Goal: Browse casually: Explore the website without a specific task or goal

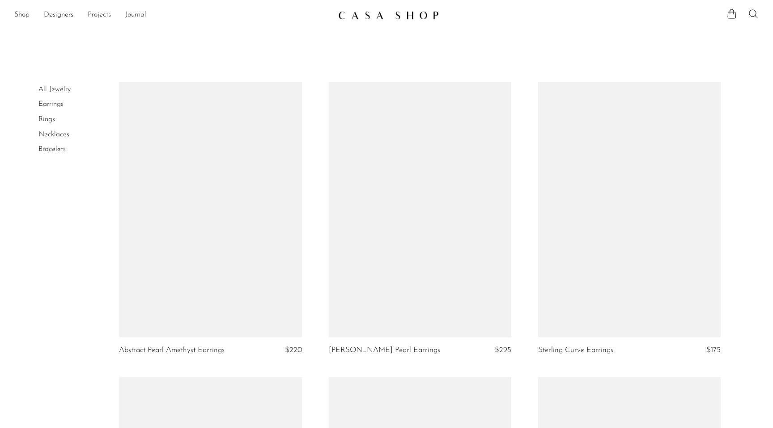
scroll to position [2547, 0]
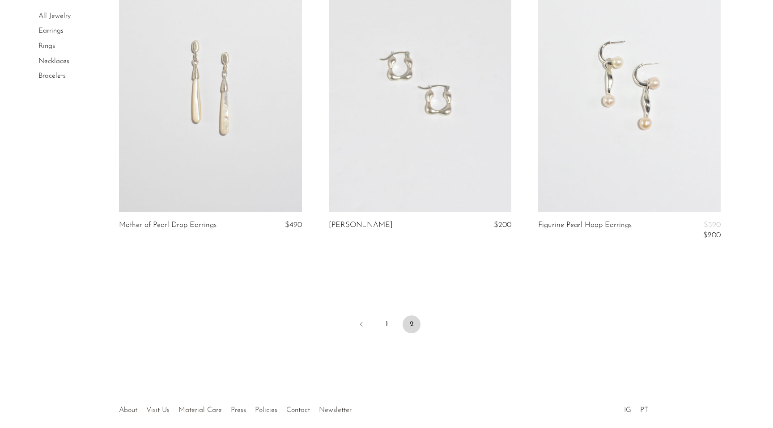
click at [607, 117] on link at bounding box center [629, 85] width 182 height 256
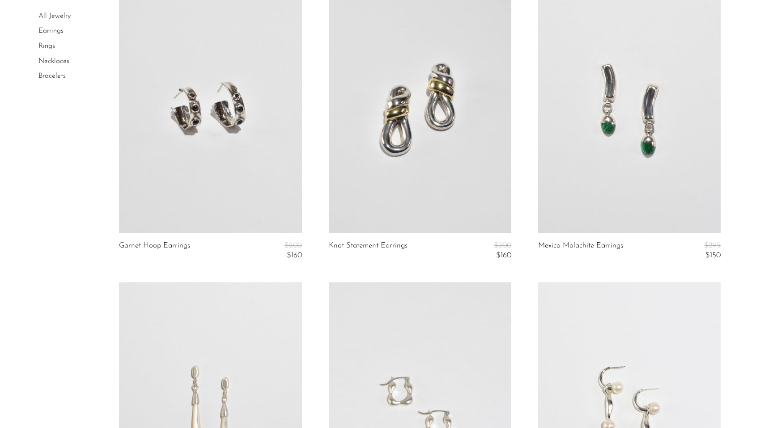
scroll to position [2133, 0]
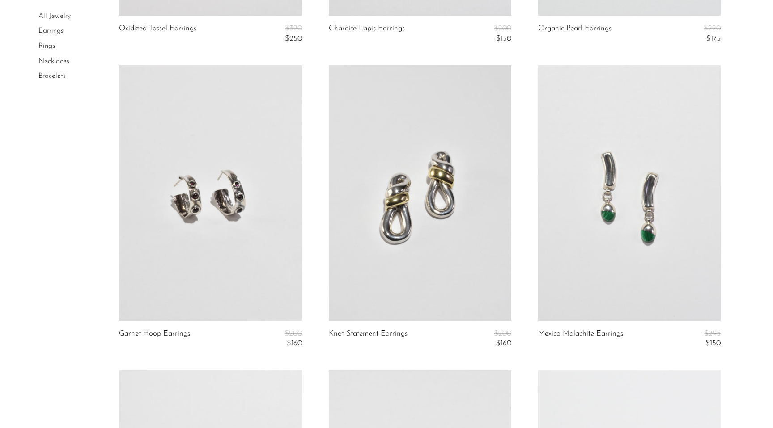
click at [646, 190] on link at bounding box center [629, 193] width 182 height 256
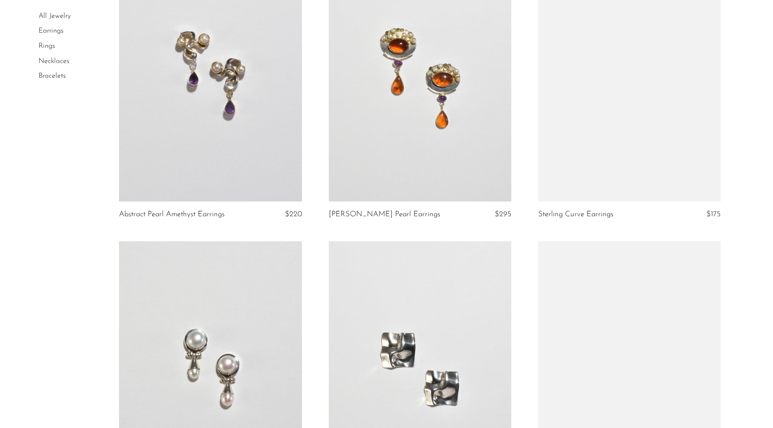
scroll to position [61, 0]
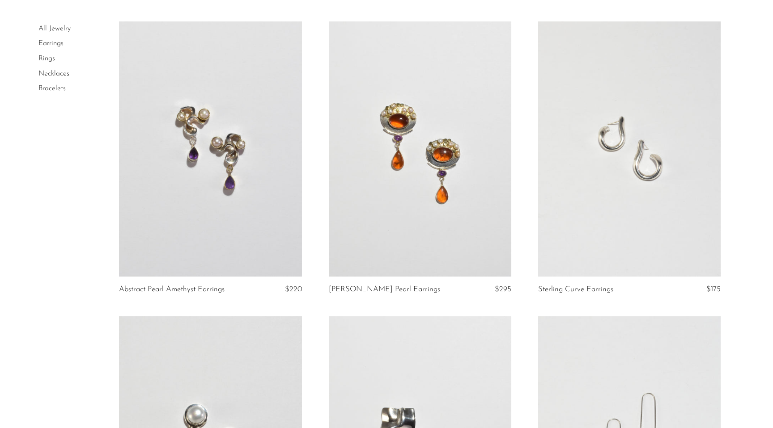
click at [49, 60] on link "Rings" at bounding box center [46, 58] width 17 height 7
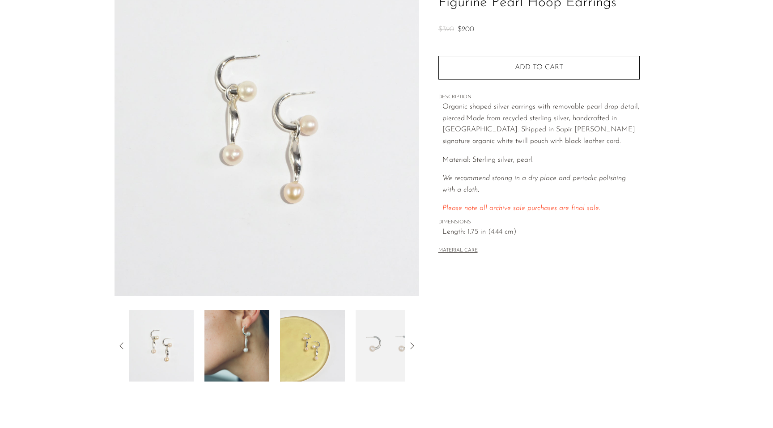
scroll to position [140, 0]
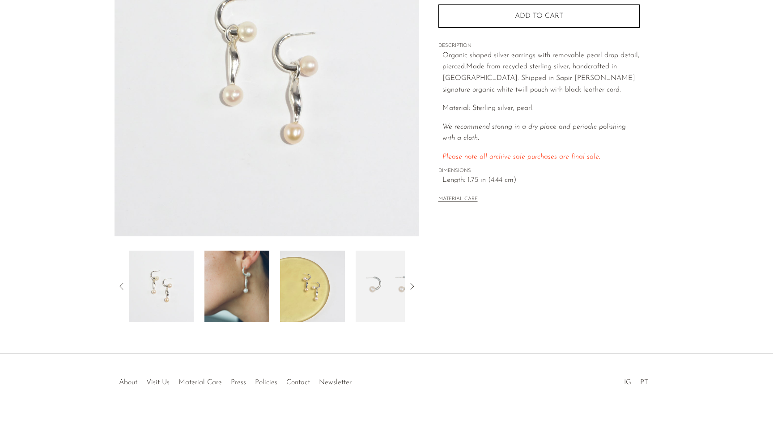
click at [258, 275] on img at bounding box center [236, 287] width 65 height 72
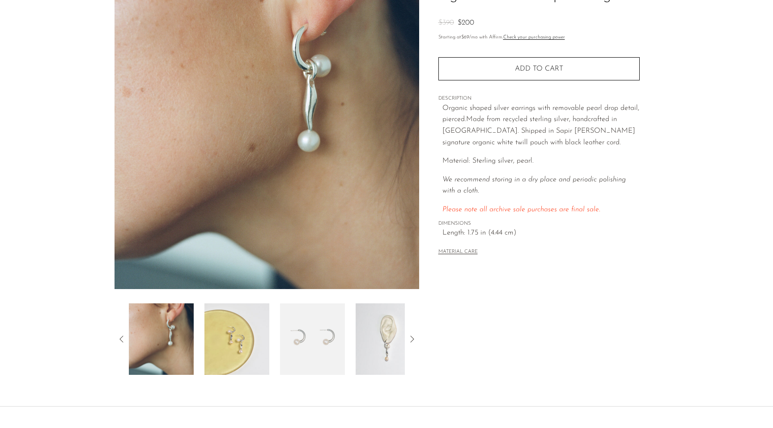
scroll to position [43, 0]
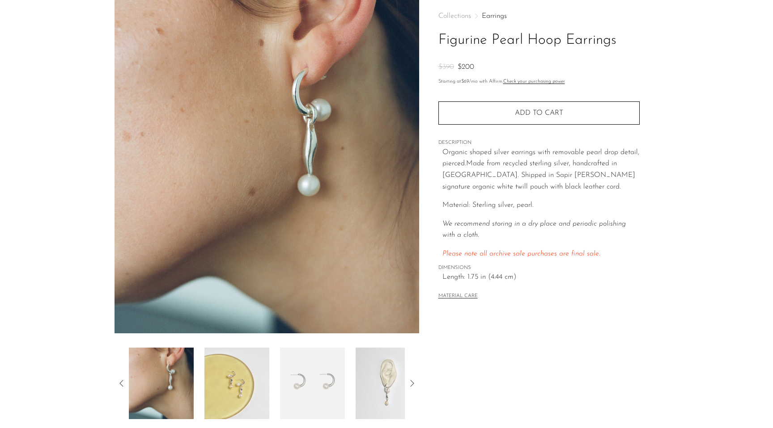
click at [300, 397] on img at bounding box center [312, 384] width 65 height 72
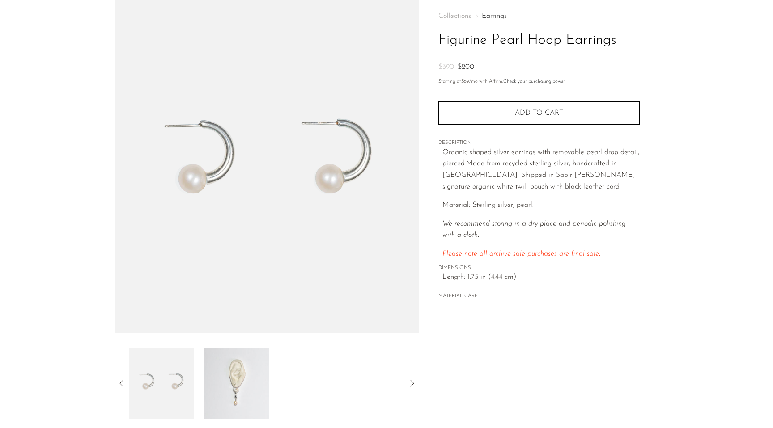
click at [183, 394] on img at bounding box center [161, 384] width 65 height 72
click at [174, 382] on img at bounding box center [161, 384] width 65 height 72
click at [245, 400] on img at bounding box center [236, 384] width 65 height 72
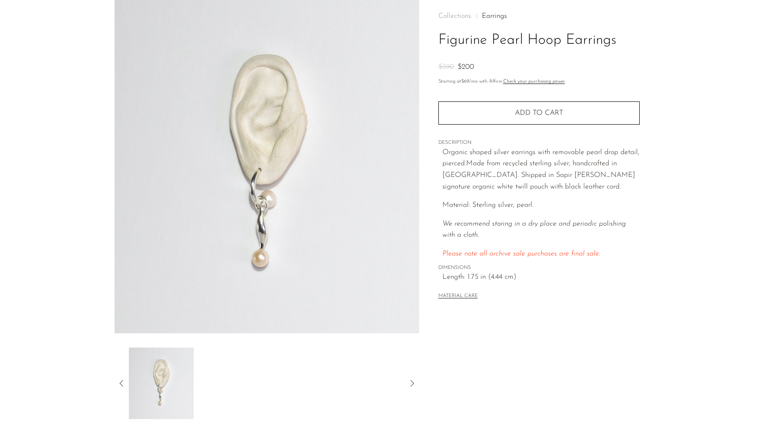
click at [413, 384] on icon at bounding box center [411, 383] width 11 height 11
click at [121, 382] on icon at bounding box center [121, 383] width 11 height 11
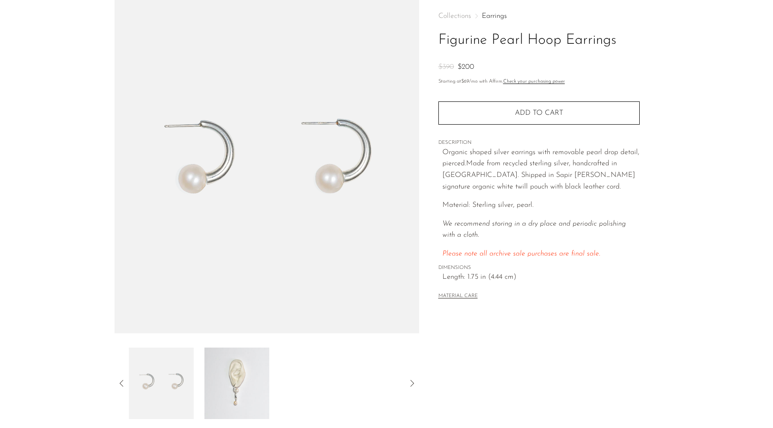
click at [121, 382] on icon at bounding box center [121, 383] width 11 height 11
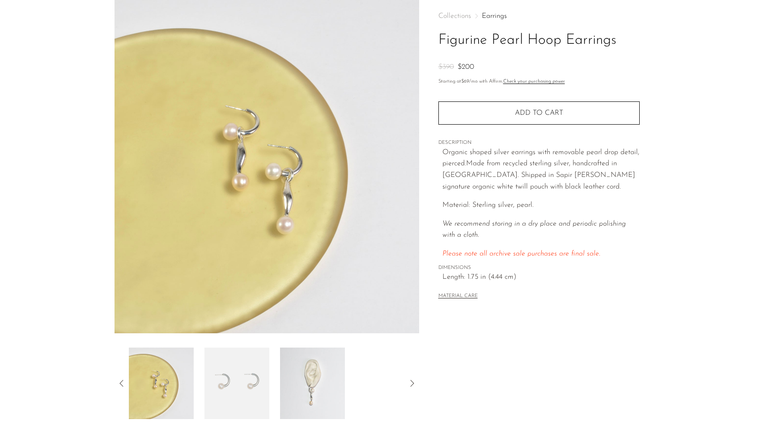
click at [121, 382] on icon at bounding box center [121, 383] width 11 height 11
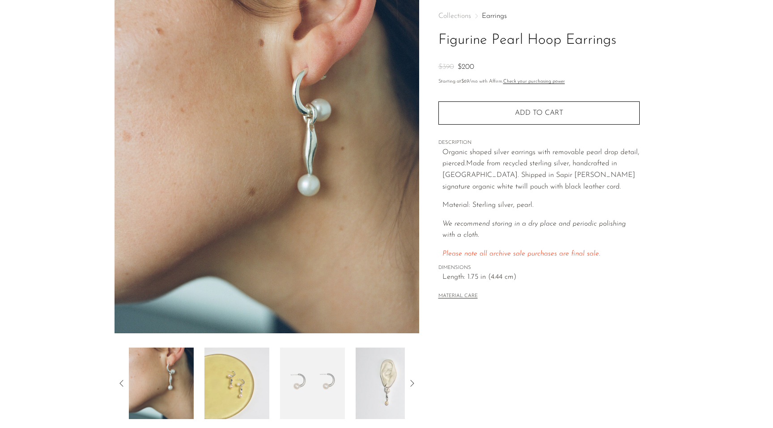
click at [121, 382] on icon at bounding box center [121, 383] width 11 height 11
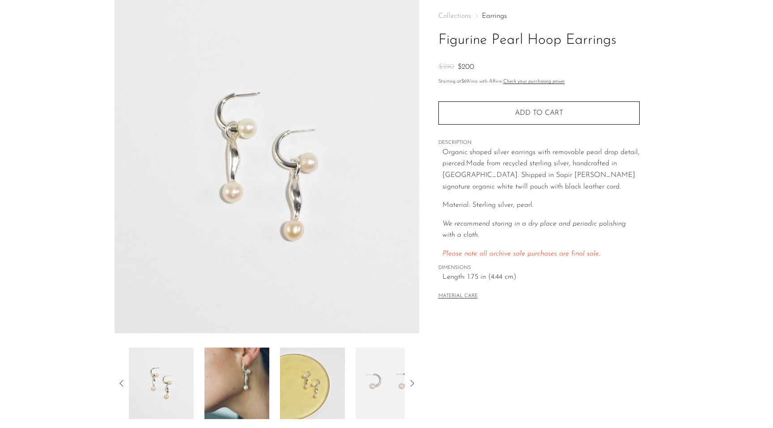
click at [121, 382] on icon at bounding box center [121, 383] width 4 height 7
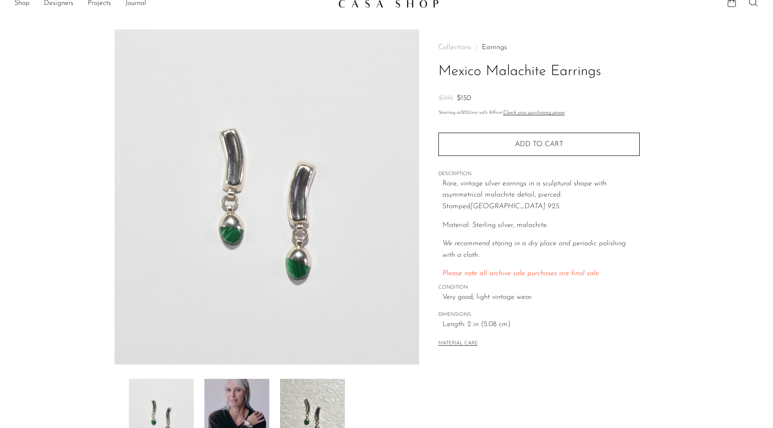
scroll to position [16, 0]
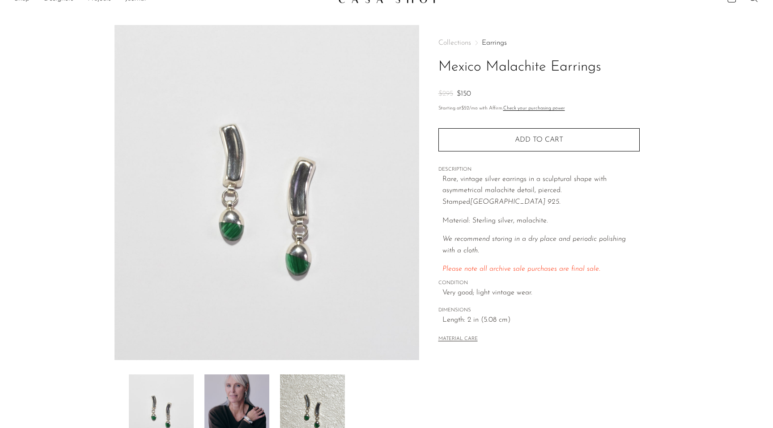
click at [231, 394] on img at bounding box center [236, 411] width 65 height 72
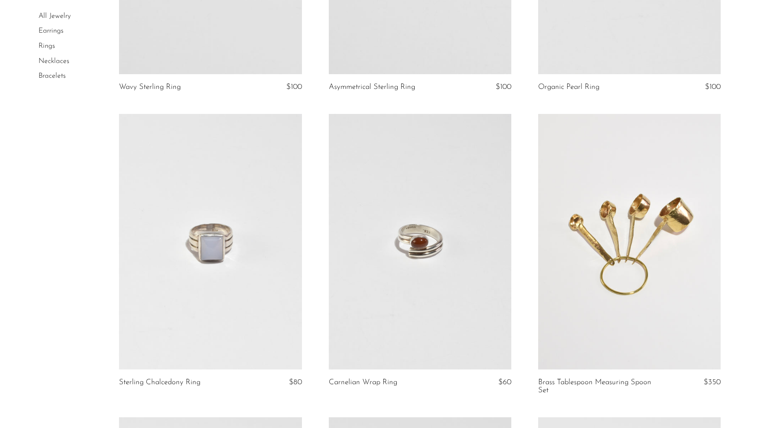
scroll to position [267, 0]
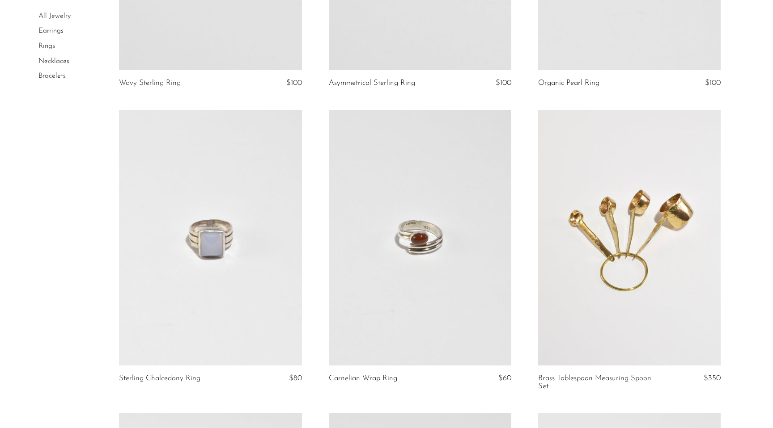
click at [217, 280] on link at bounding box center [210, 238] width 182 height 256
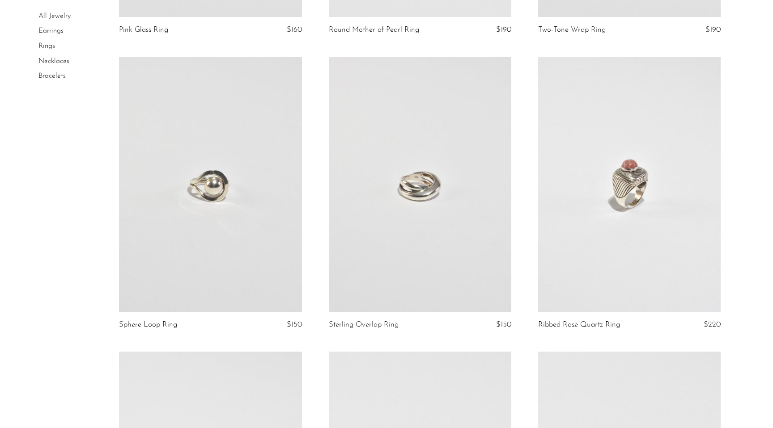
scroll to position [1250, 0]
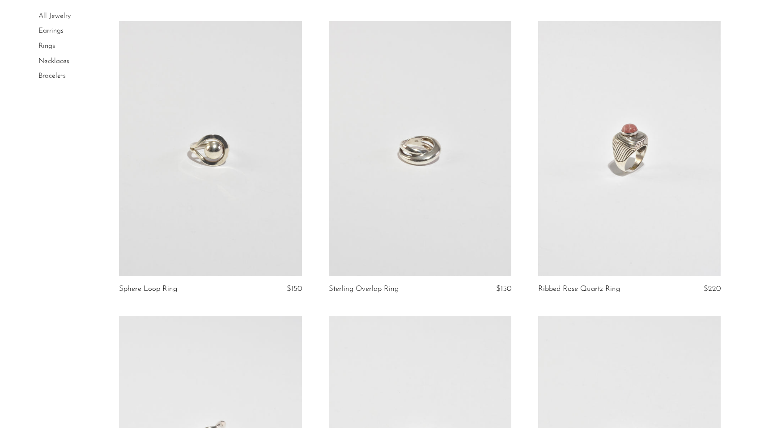
click at [626, 193] on link at bounding box center [629, 149] width 182 height 256
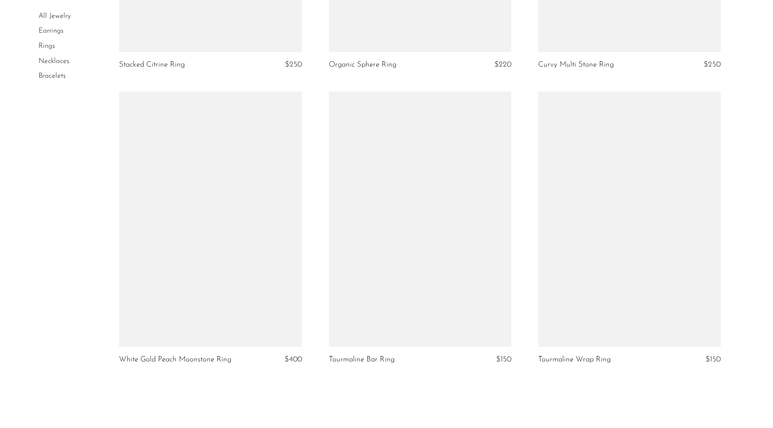
scroll to position [3247, 0]
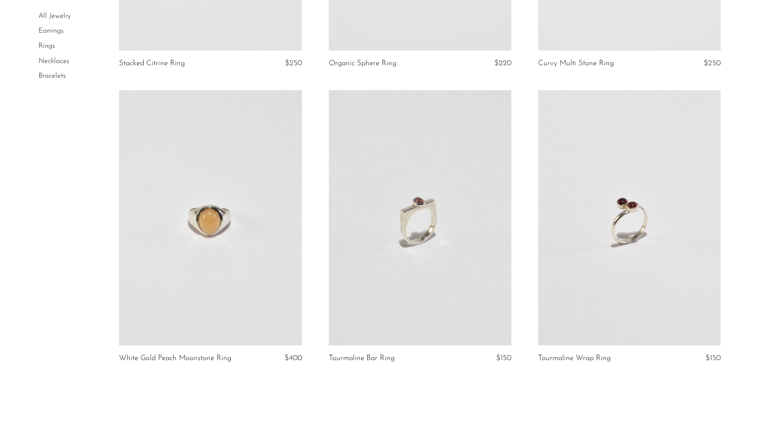
click at [199, 254] on link at bounding box center [210, 218] width 182 height 256
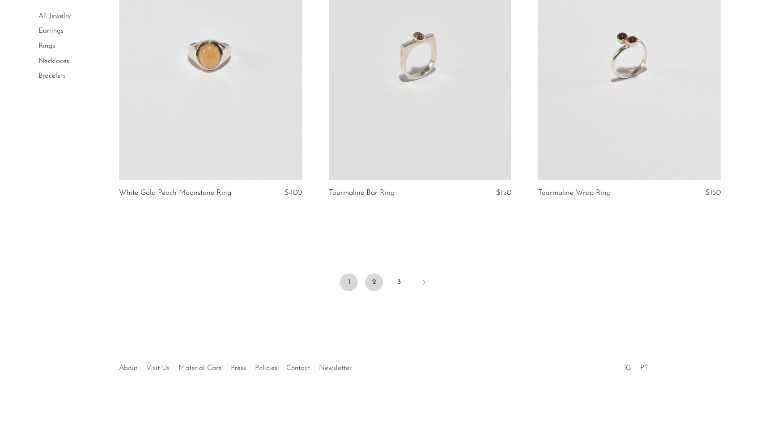
click at [376, 288] on link "2" at bounding box center [374, 283] width 18 height 18
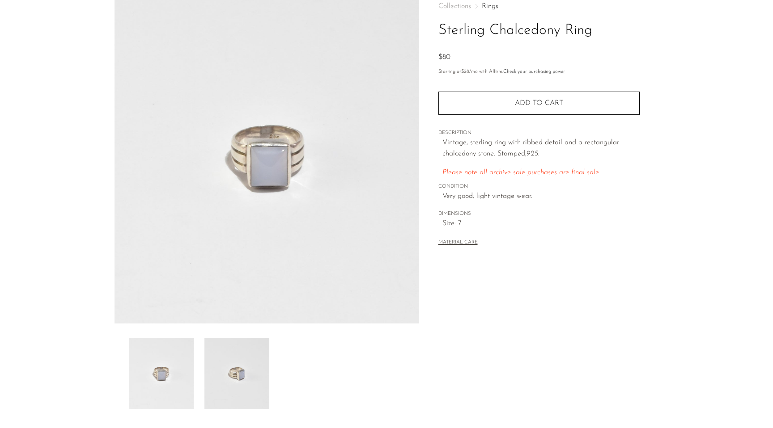
scroll to position [77, 0]
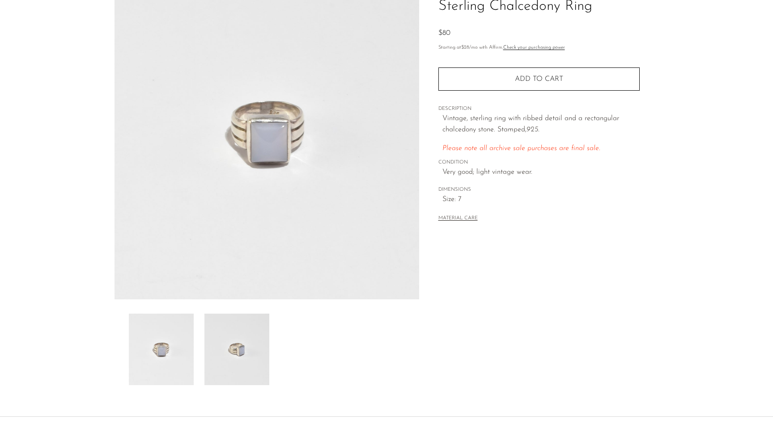
click at [224, 350] on img at bounding box center [236, 350] width 65 height 72
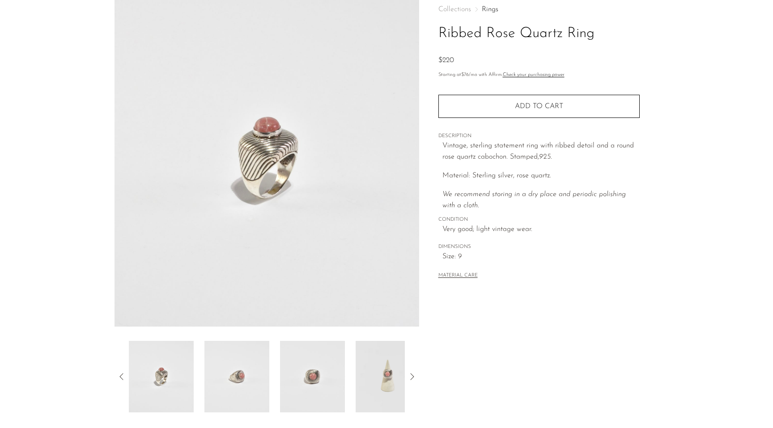
scroll to position [51, 0]
click at [229, 391] on img at bounding box center [236, 375] width 65 height 72
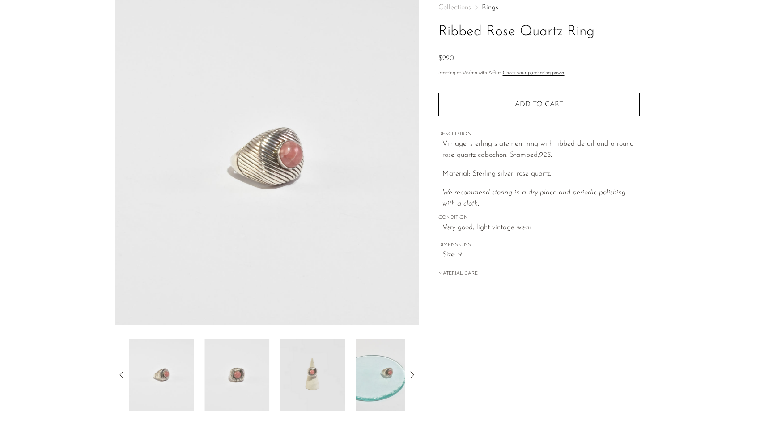
click at [298, 391] on img at bounding box center [312, 375] width 65 height 72
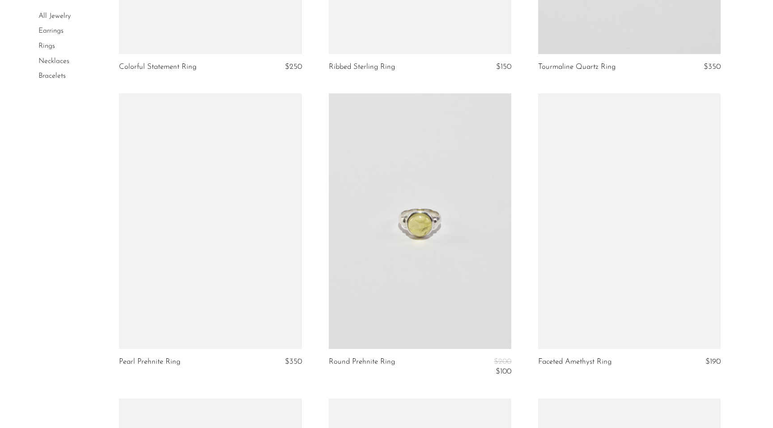
scroll to position [2065, 0]
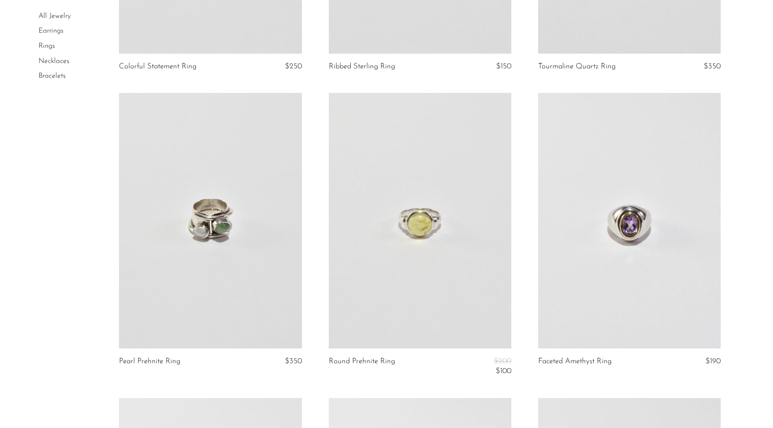
click at [377, 289] on link at bounding box center [420, 221] width 182 height 256
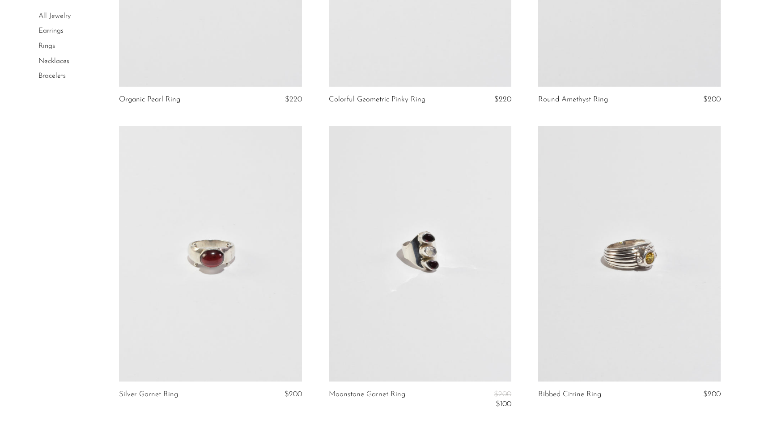
scroll to position [2694, 0]
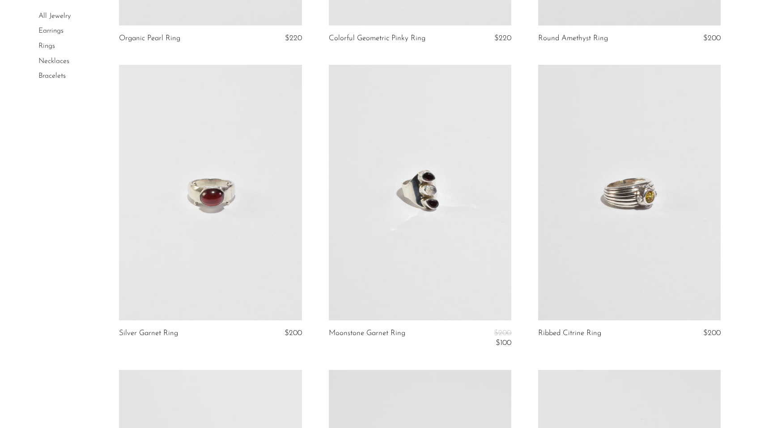
click at [184, 290] on link at bounding box center [210, 193] width 182 height 256
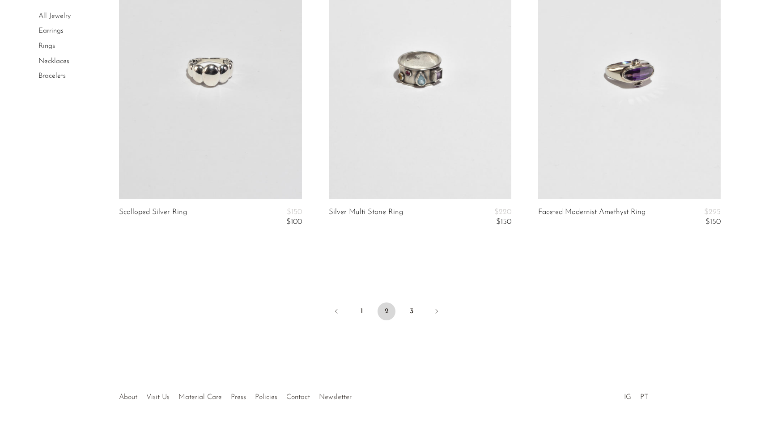
scroll to position [3454, 0]
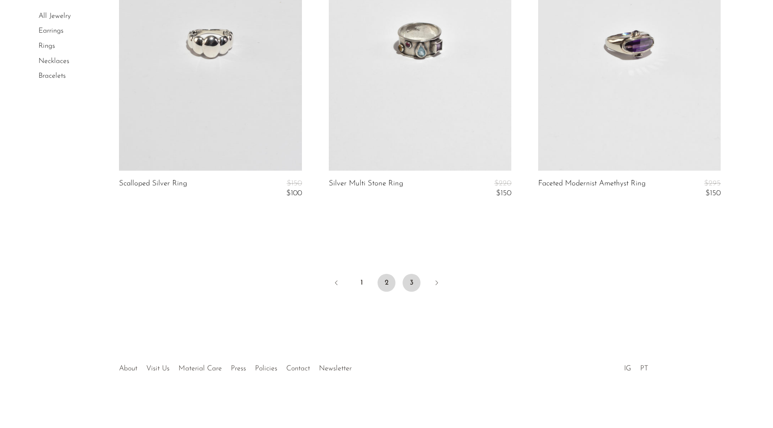
click at [419, 284] on link "3" at bounding box center [411, 283] width 18 height 18
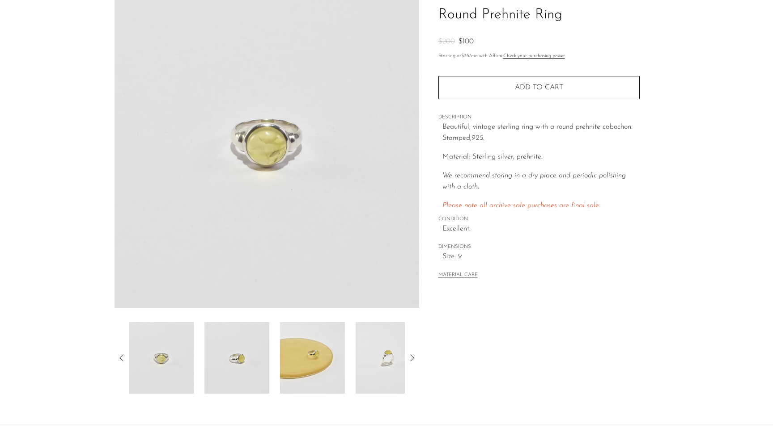
scroll to position [107, 0]
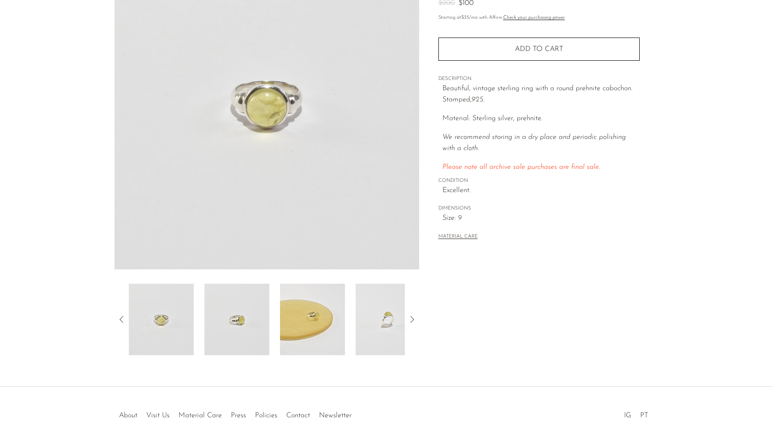
click at [312, 322] on img at bounding box center [312, 320] width 65 height 72
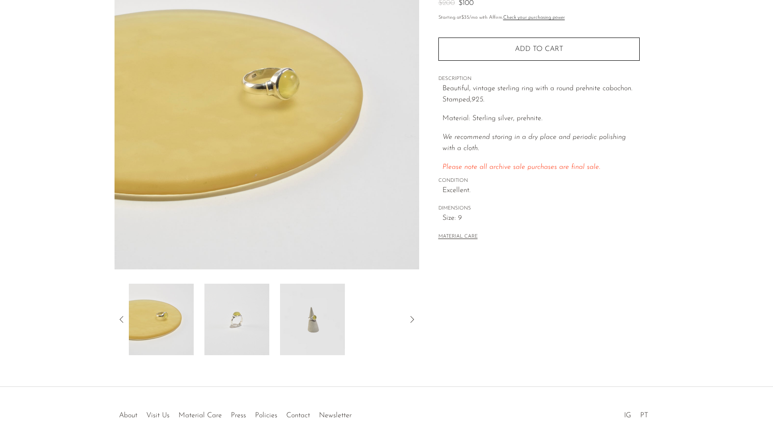
click at [372, 328] on div at bounding box center [267, 320] width 276 height 72
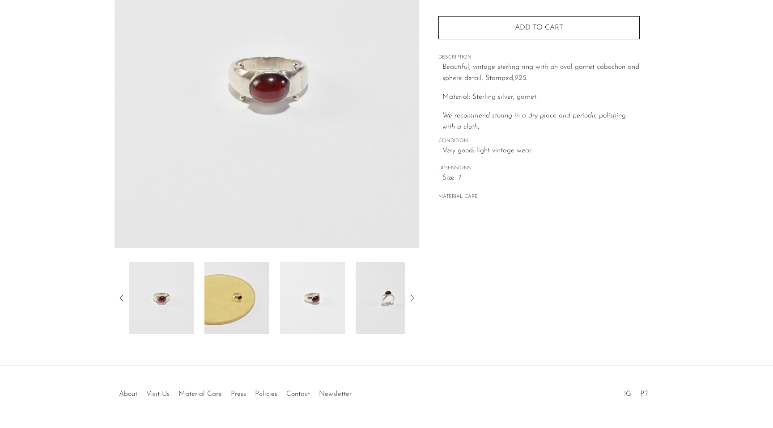
scroll to position [132, 0]
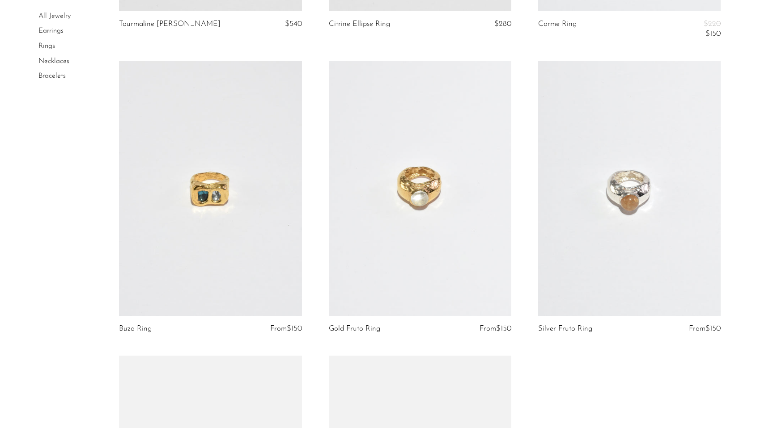
scroll to position [1584, 0]
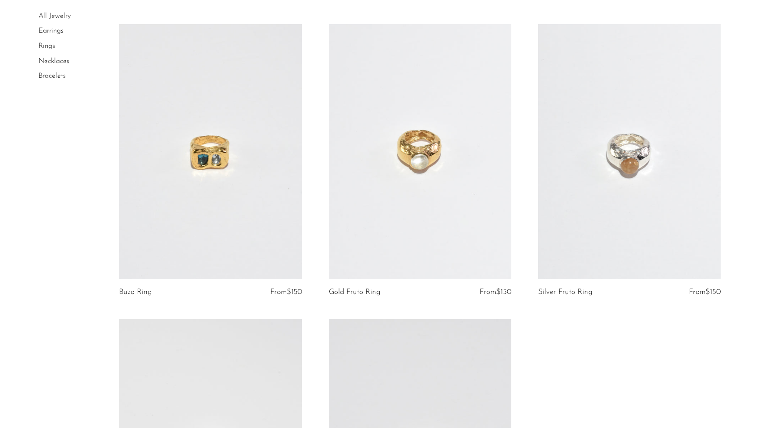
click at [648, 157] on link at bounding box center [629, 152] width 182 height 256
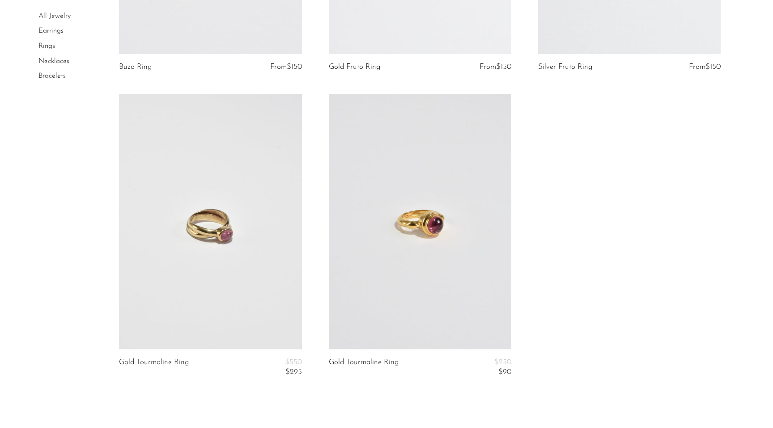
scroll to position [1816, 0]
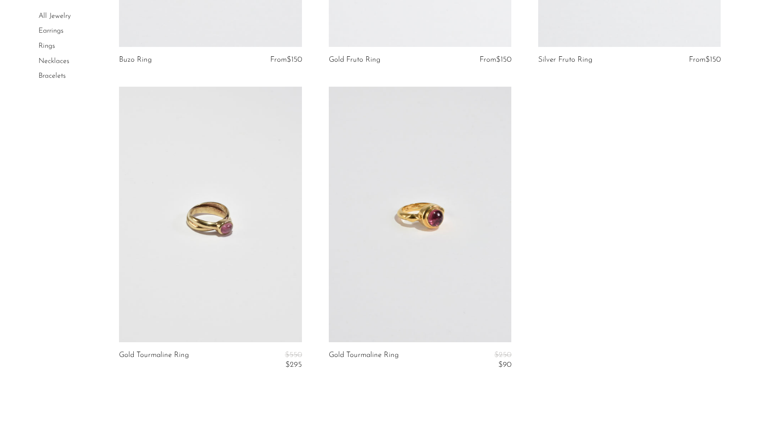
click at [52, 61] on link "Necklaces" at bounding box center [53, 61] width 31 height 7
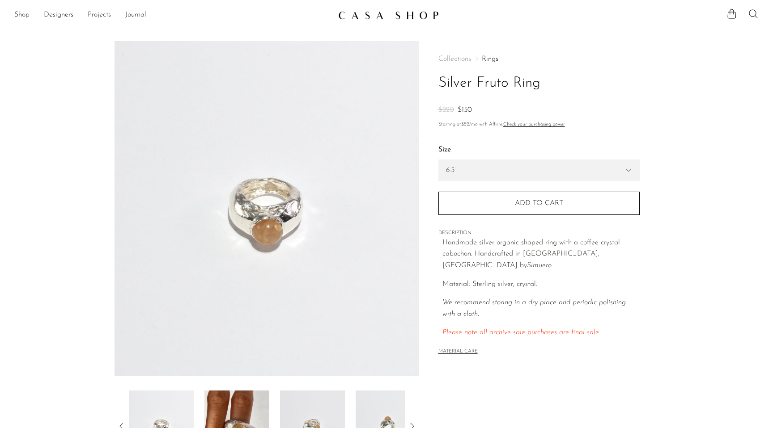
scroll to position [37, 0]
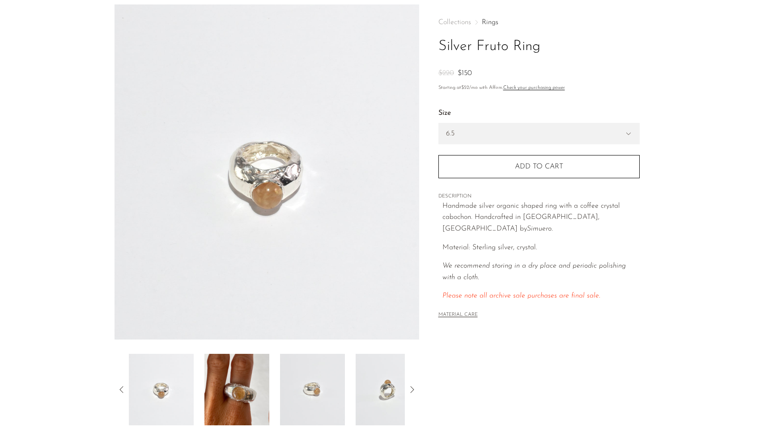
click at [246, 387] on img at bounding box center [236, 390] width 65 height 72
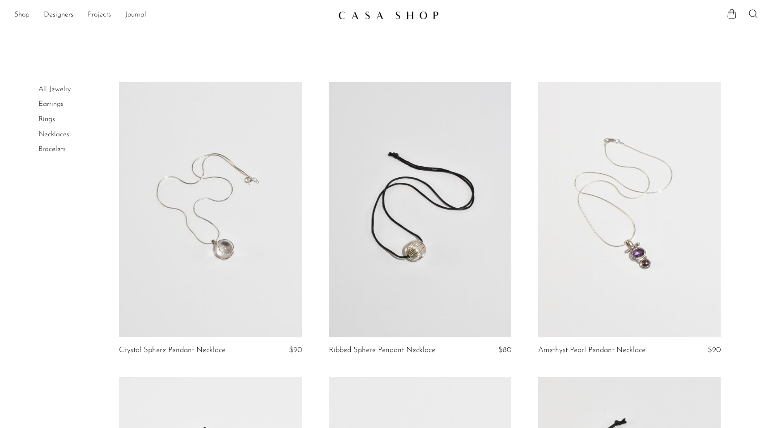
click at [427, 242] on link at bounding box center [420, 210] width 182 height 256
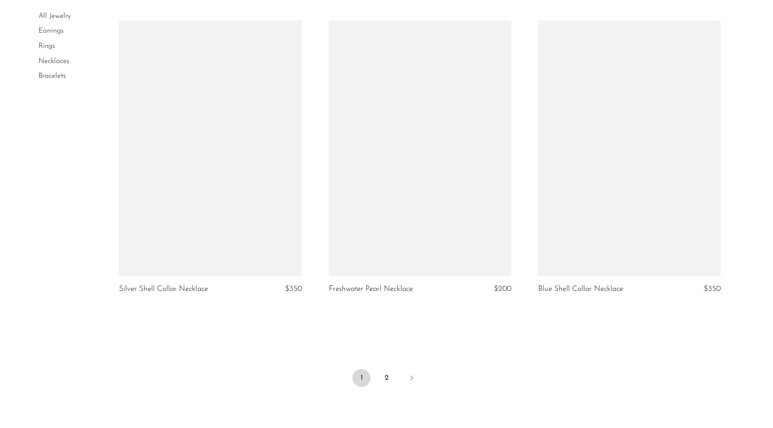
scroll to position [3356, 0]
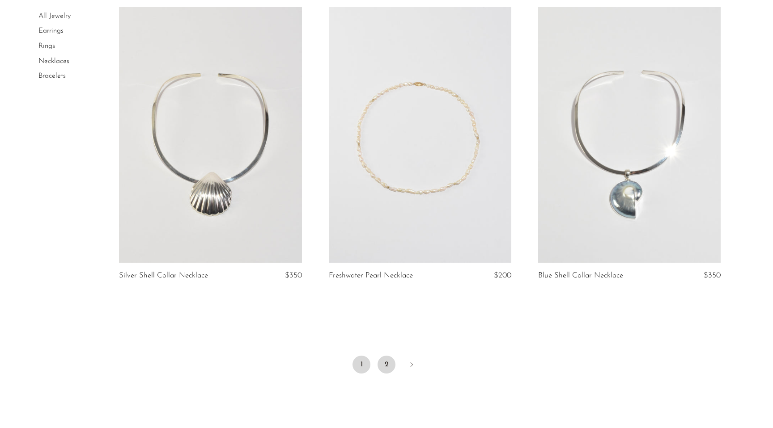
click at [384, 367] on link "2" at bounding box center [386, 365] width 18 height 18
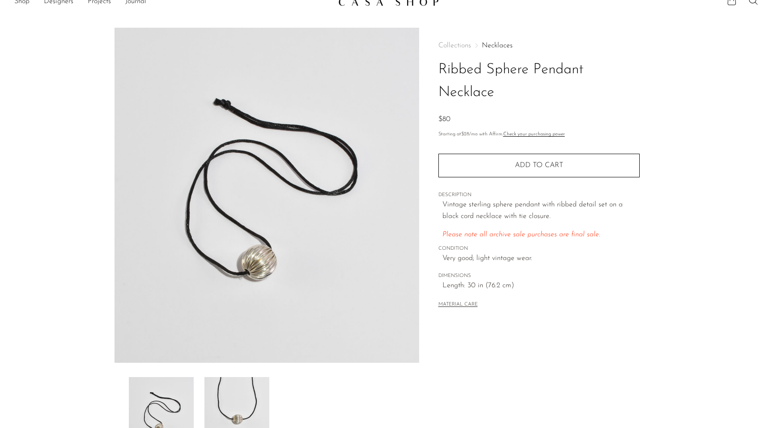
scroll to position [20, 0]
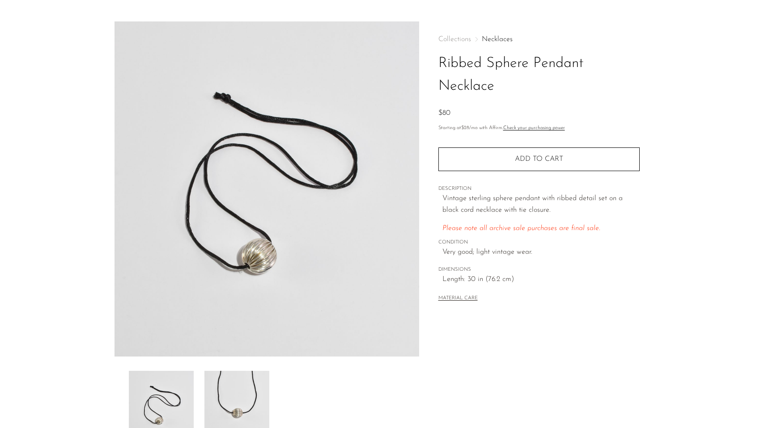
click at [246, 397] on img at bounding box center [236, 407] width 65 height 72
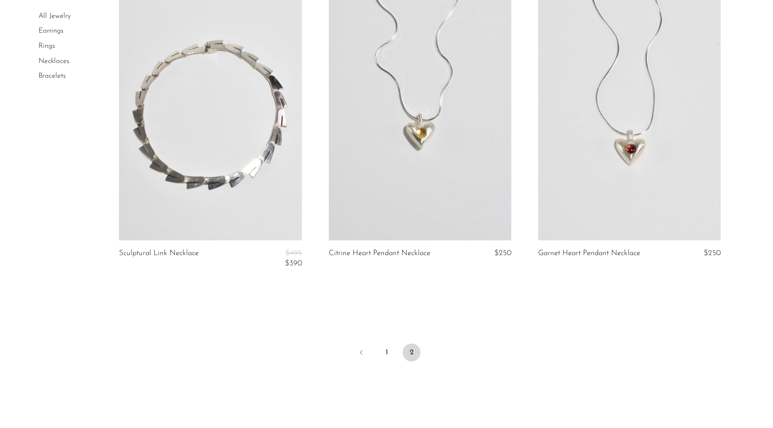
scroll to position [352, 0]
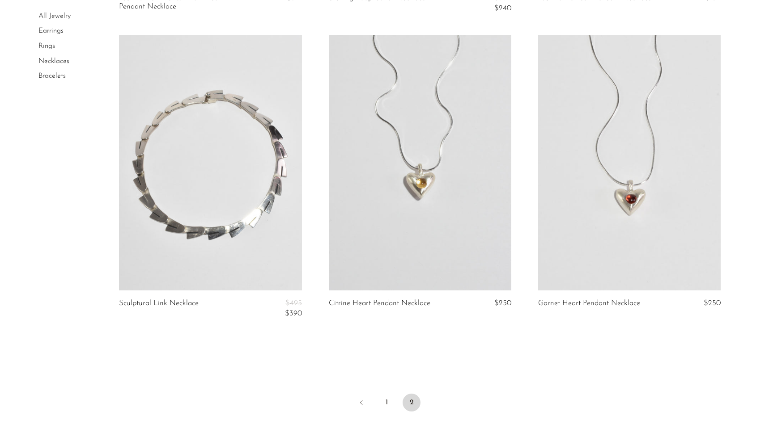
click at [57, 14] on link "All Jewelry" at bounding box center [54, 16] width 32 height 7
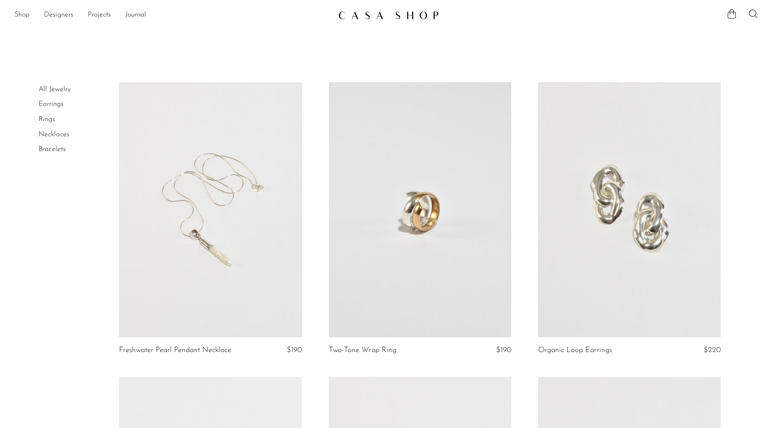
click at [24, 17] on link "Shop" at bounding box center [21, 15] width 15 height 12
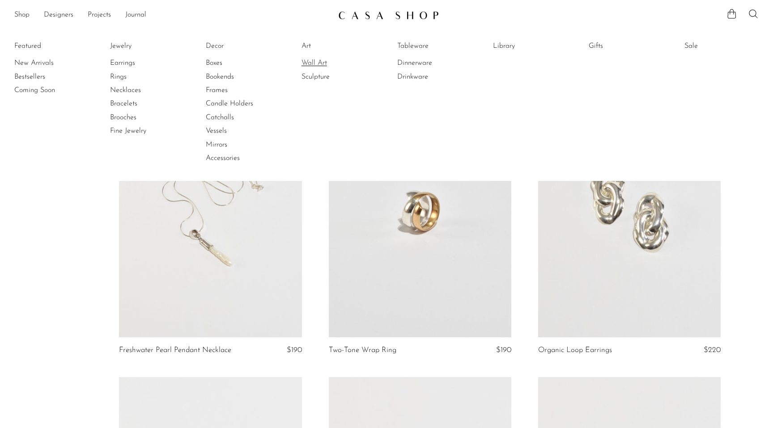
click at [321, 63] on link "Wall Art" at bounding box center [334, 63] width 67 height 10
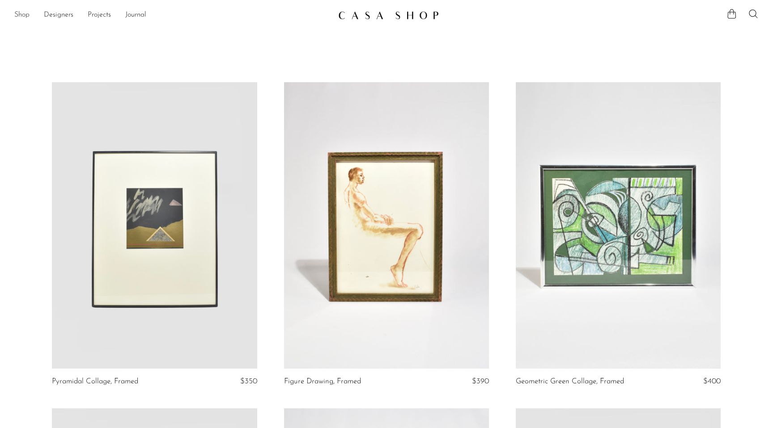
click at [27, 14] on link "Shop" at bounding box center [21, 15] width 15 height 12
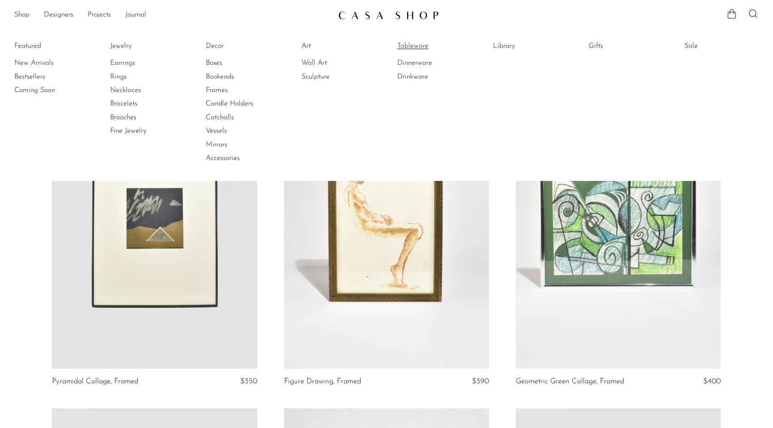
click at [406, 44] on link "Tableware" at bounding box center [430, 46] width 67 height 10
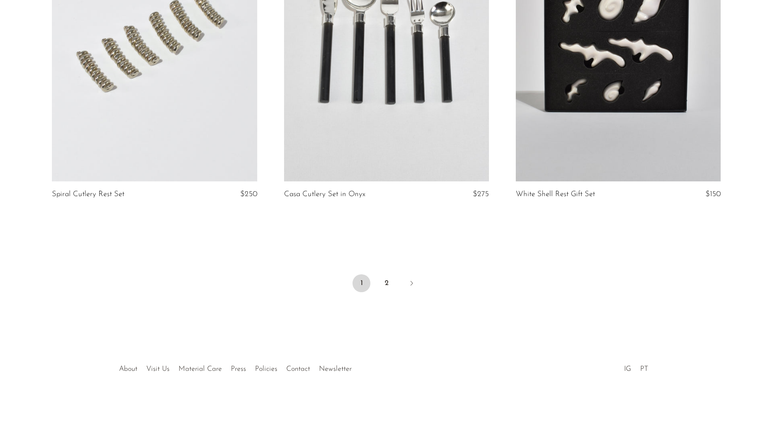
scroll to position [3779, 0]
click at [385, 285] on link "2" at bounding box center [386, 283] width 18 height 18
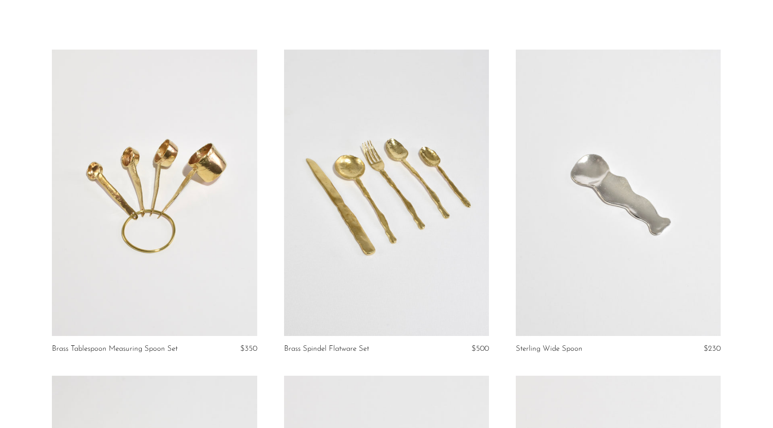
scroll to position [0, 0]
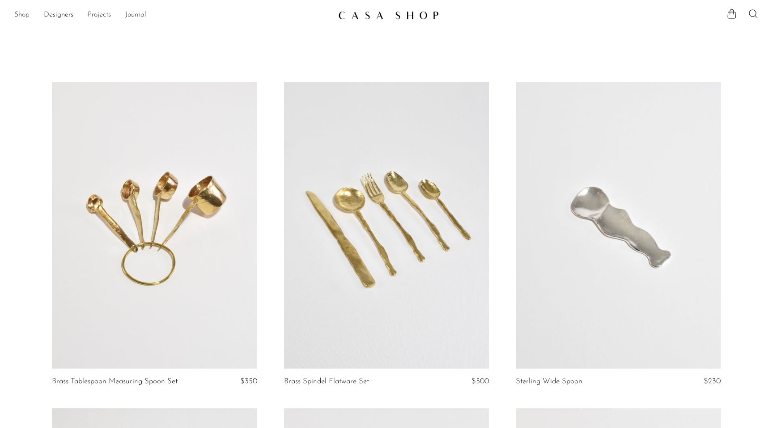
click at [27, 15] on link "Shop" at bounding box center [21, 15] width 15 height 12
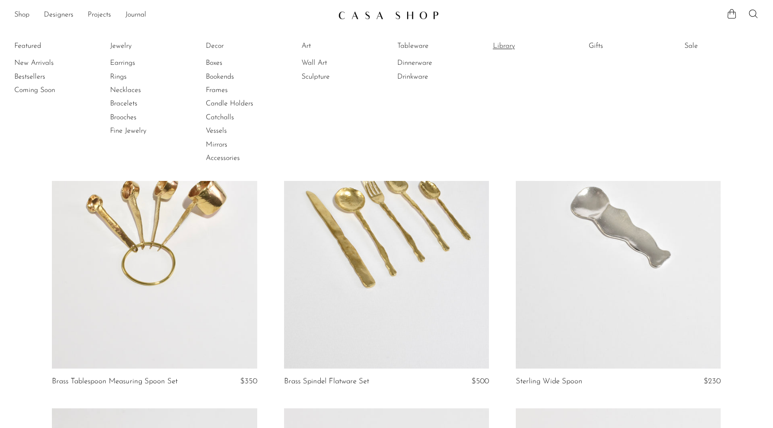
click at [503, 45] on link "Library" at bounding box center [526, 46] width 67 height 10
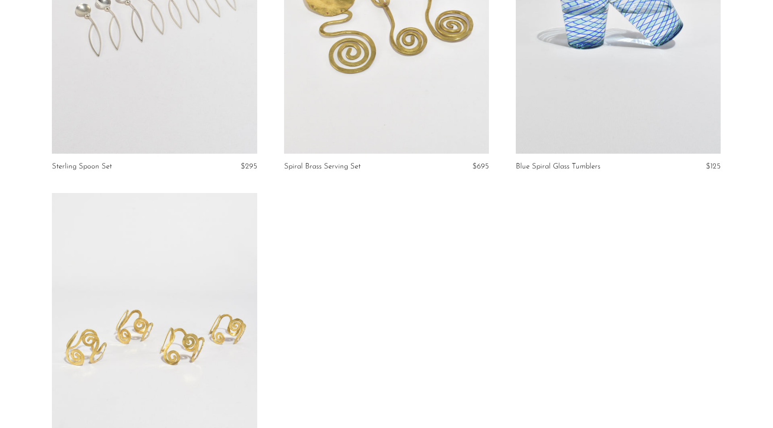
scroll to position [1193, 0]
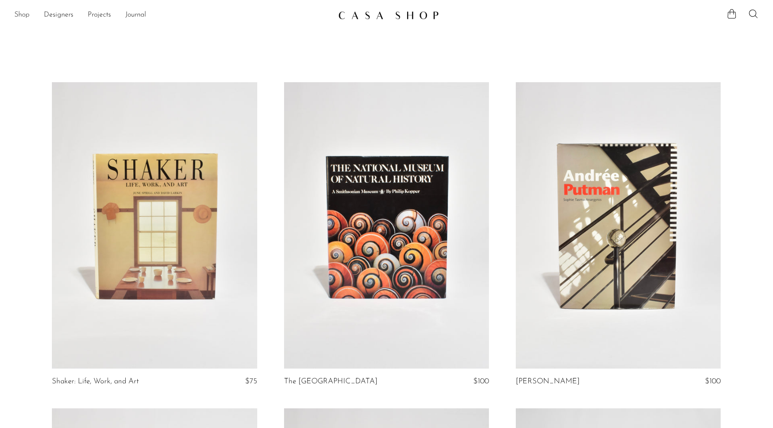
click at [21, 12] on link "Shop" at bounding box center [21, 15] width 15 height 12
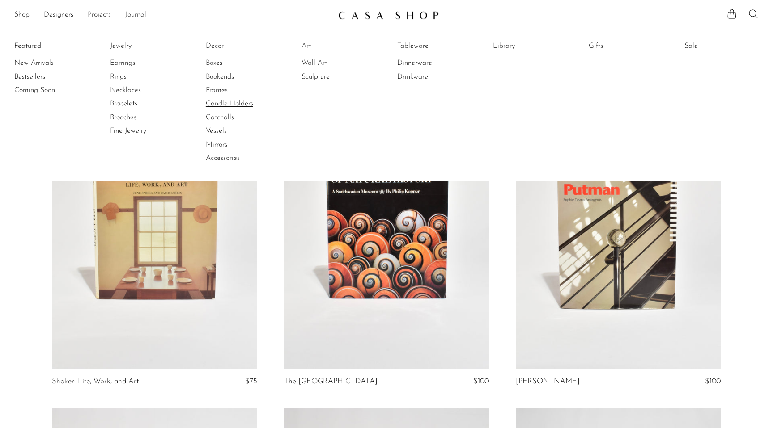
click at [241, 102] on link "Candle Holders" at bounding box center [239, 104] width 67 height 10
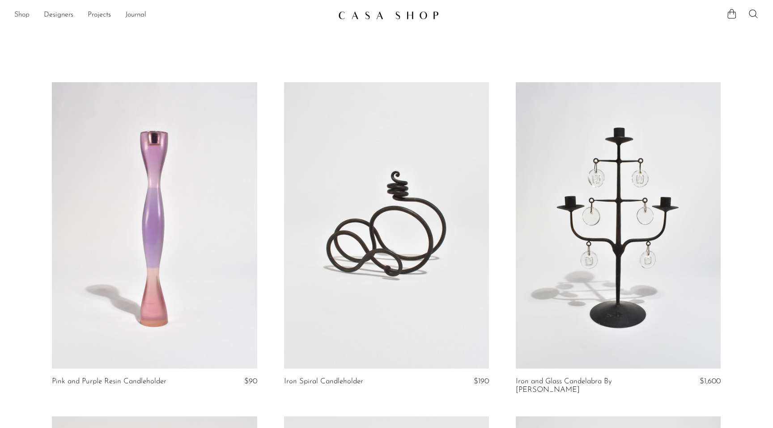
click at [22, 15] on link "Shop" at bounding box center [21, 15] width 15 height 12
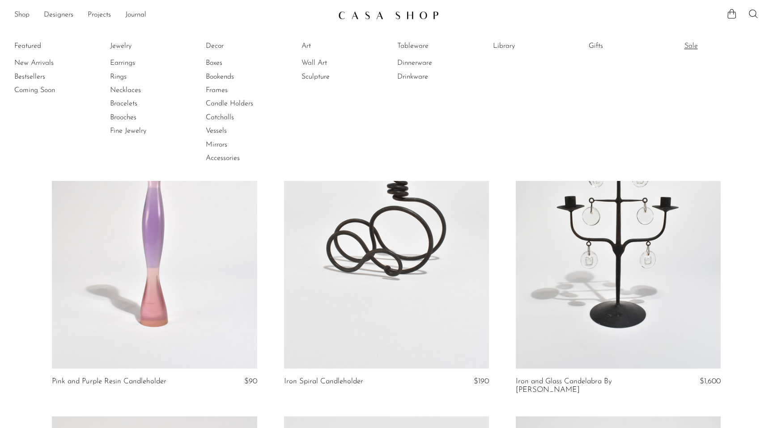
click at [692, 43] on link "Sale" at bounding box center [717, 46] width 67 height 10
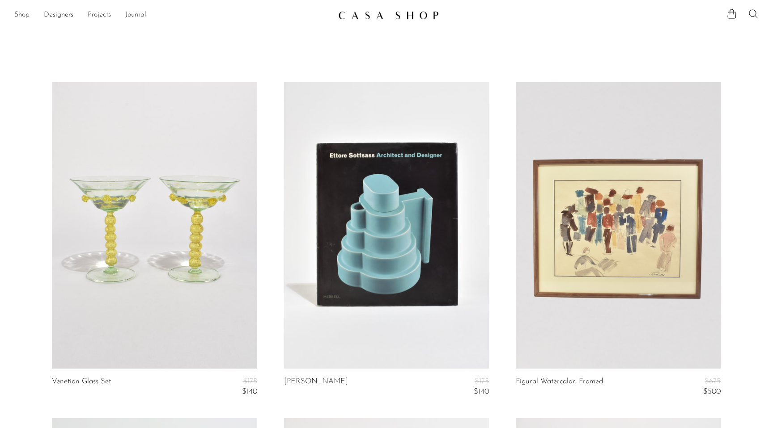
click at [21, 18] on link "Shop" at bounding box center [21, 15] width 15 height 12
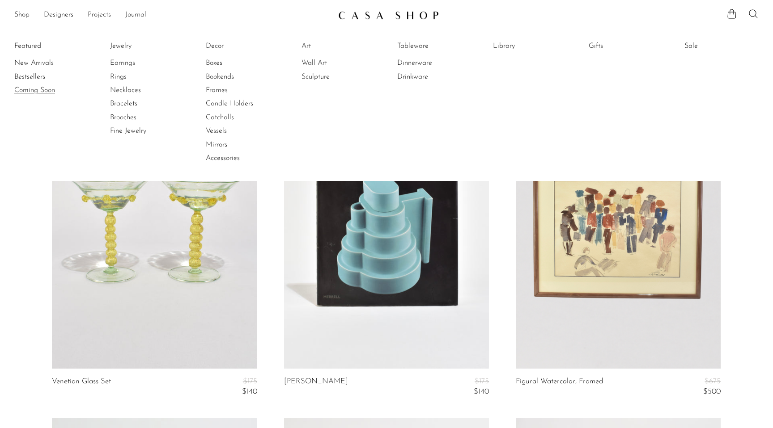
click at [44, 91] on link "Coming Soon" at bounding box center [47, 90] width 67 height 10
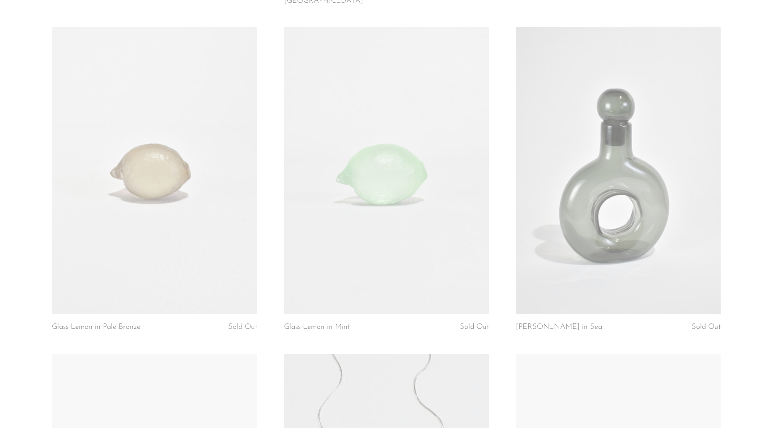
scroll to position [1704, 0]
